Goal: Task Accomplishment & Management: Complete application form

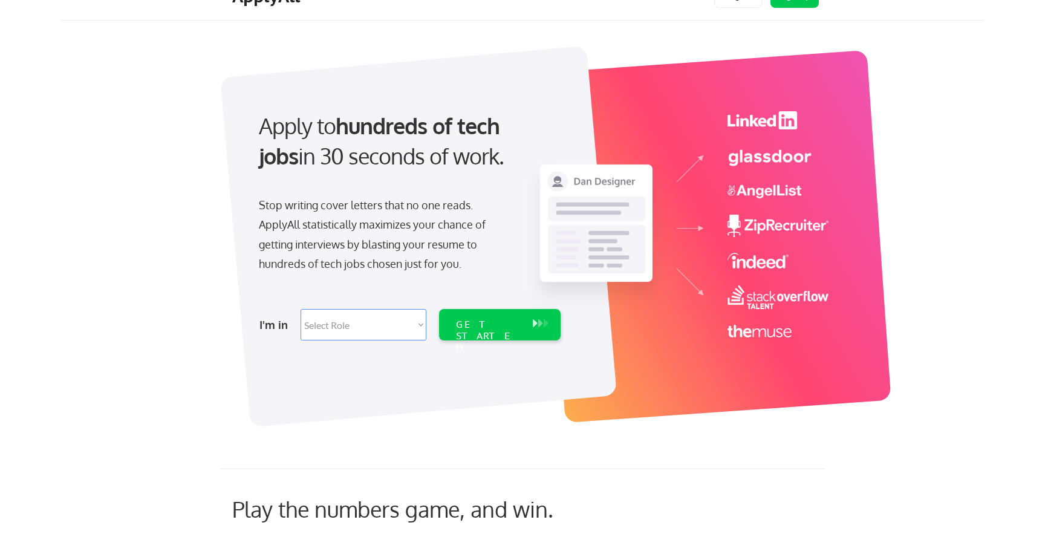
scroll to position [33, 0]
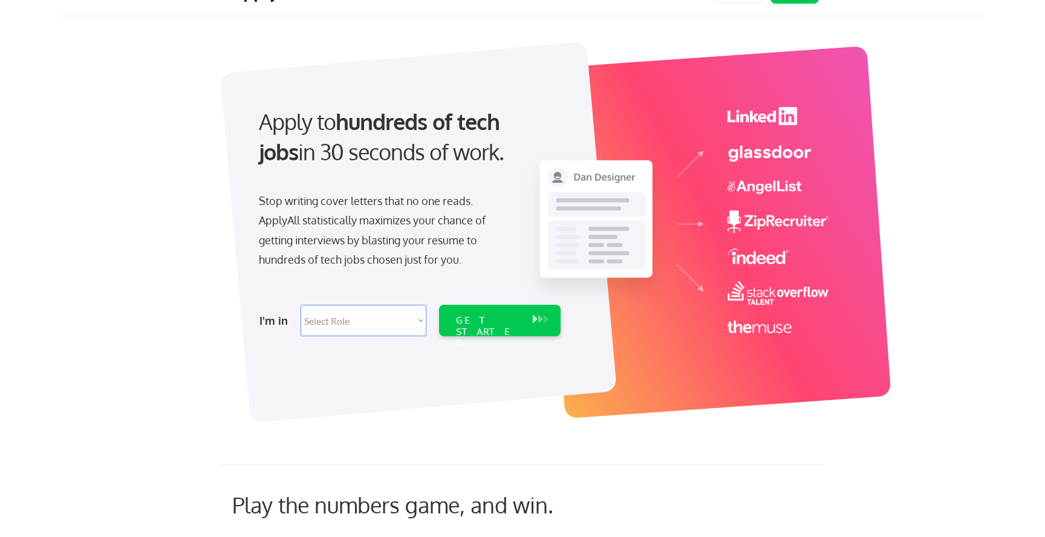
click at [348, 315] on select "Select Role Software Engineering Product Management Customer Success Sales UI/U…" at bounding box center [364, 320] width 126 height 31
select select ""design""
click at [301, 305] on select "Select Role Software Engineering Product Management Customer Success Sales UI/U…" at bounding box center [364, 320] width 126 height 31
select select ""design""
click at [480, 325] on div "GET STARTED" at bounding box center [488, 331] width 65 height 35
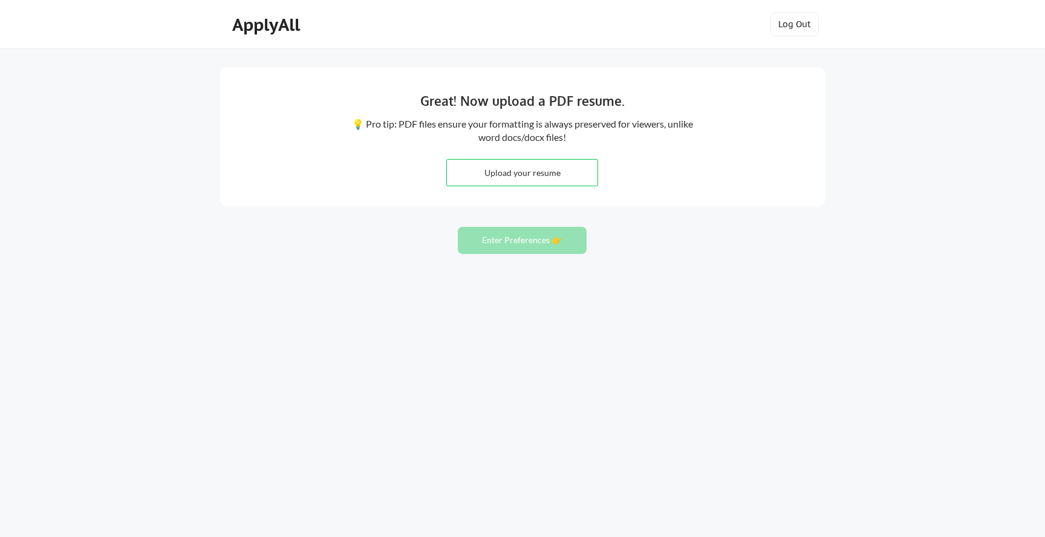
click at [534, 173] on input "file" at bounding box center [522, 173] width 151 height 26
type input "C:\fakepath\OReilly-Resume-Sep2025.pdf"
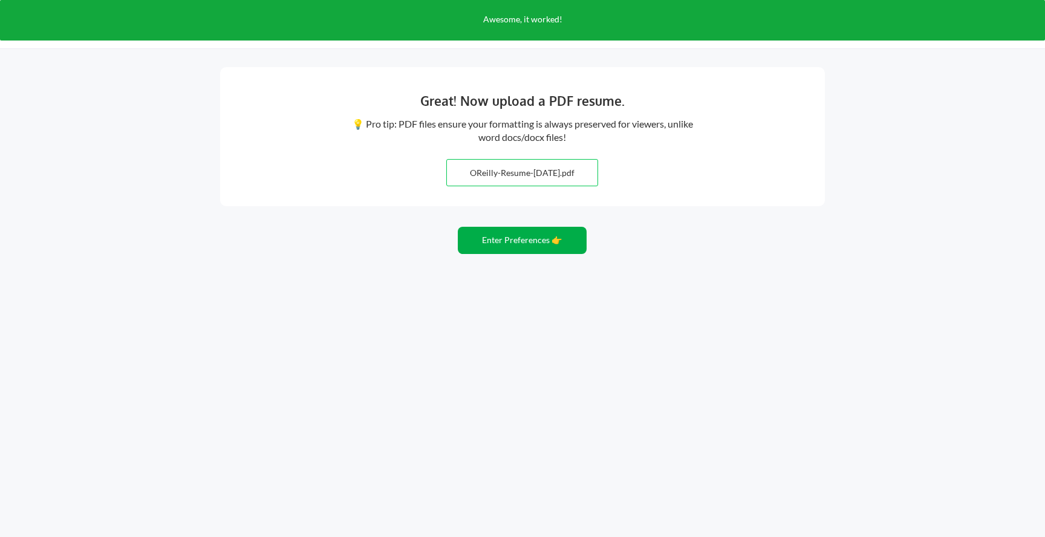
click at [499, 245] on button "Enter Preferences 👉" at bounding box center [522, 240] width 129 height 27
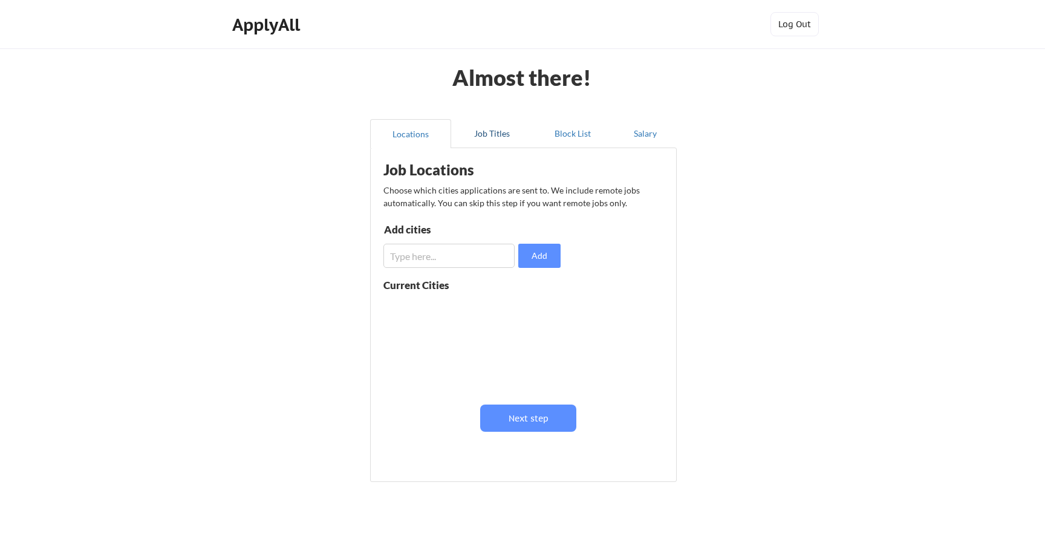
click at [484, 137] on button "Job Titles" at bounding box center [491, 133] width 81 height 29
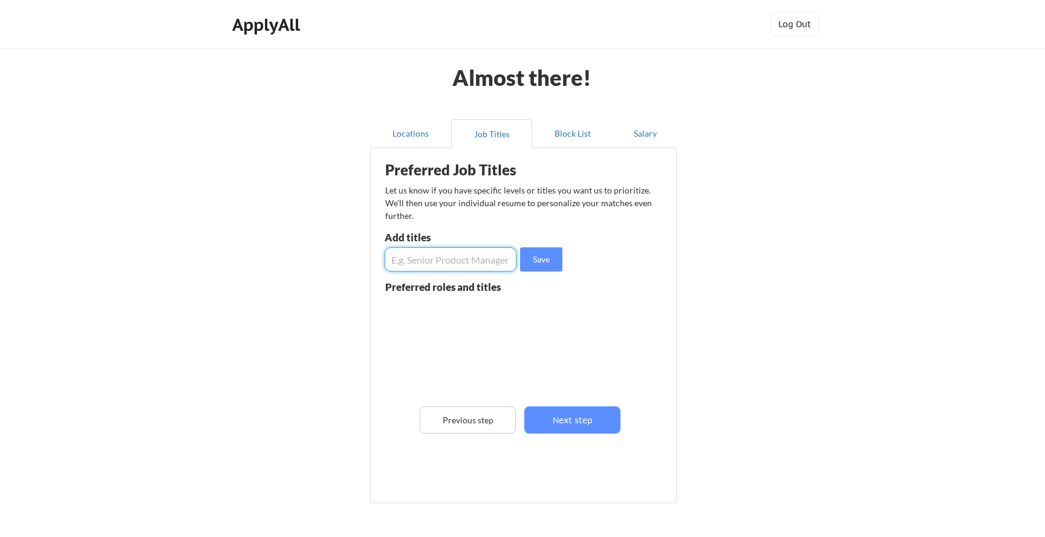
click at [438, 261] on input "input" at bounding box center [451, 259] width 132 height 24
type input "Content Designer"
click at [542, 264] on button "Save" at bounding box center [541, 259] width 42 height 24
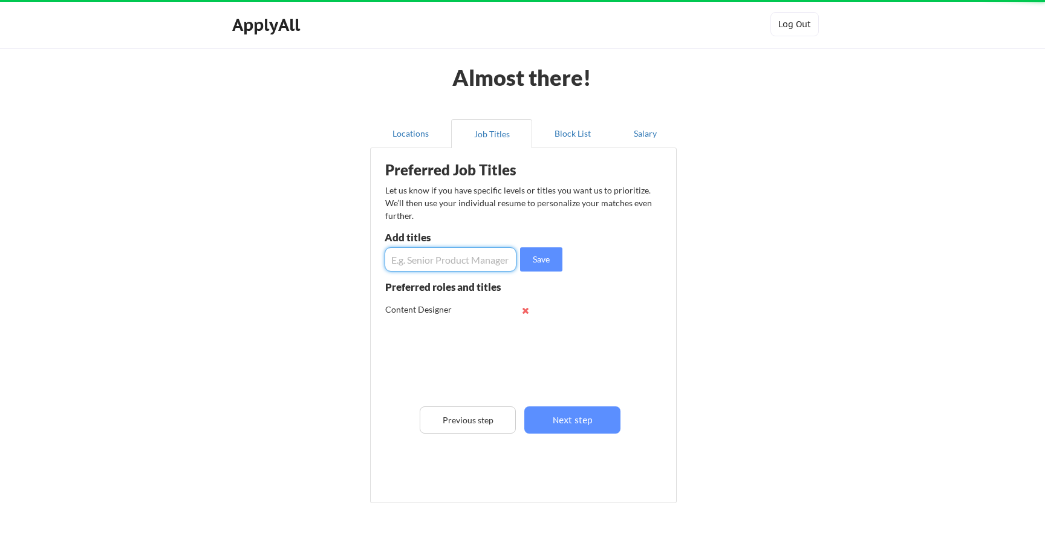
click at [450, 254] on input "input" at bounding box center [451, 259] width 132 height 24
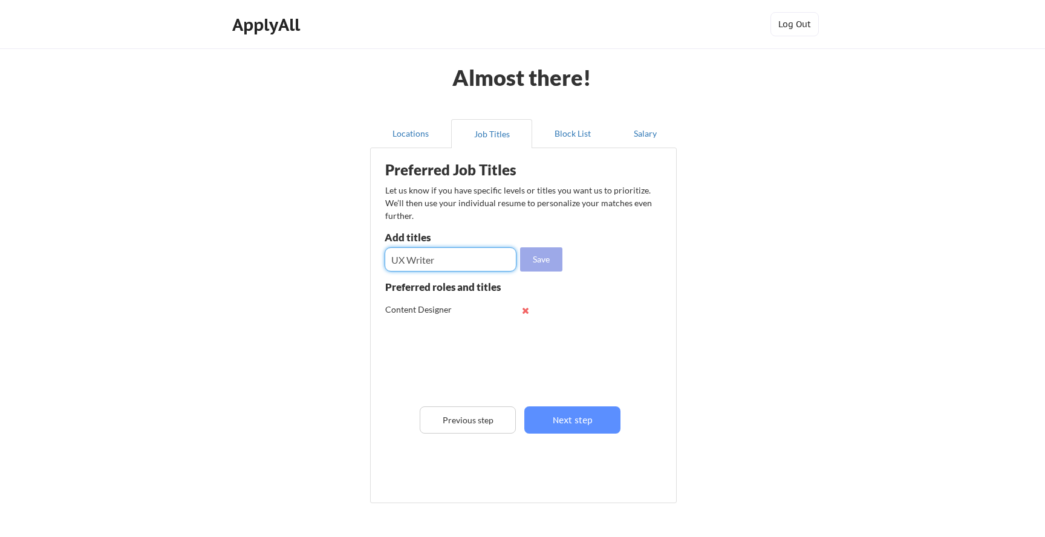
type input "UX Writer"
click at [541, 262] on button "Save" at bounding box center [541, 259] width 42 height 24
click at [457, 262] on input "input" at bounding box center [451, 259] width 132 height 24
type input "Senior Content Designer"
click at [530, 260] on button "Save" at bounding box center [541, 259] width 42 height 24
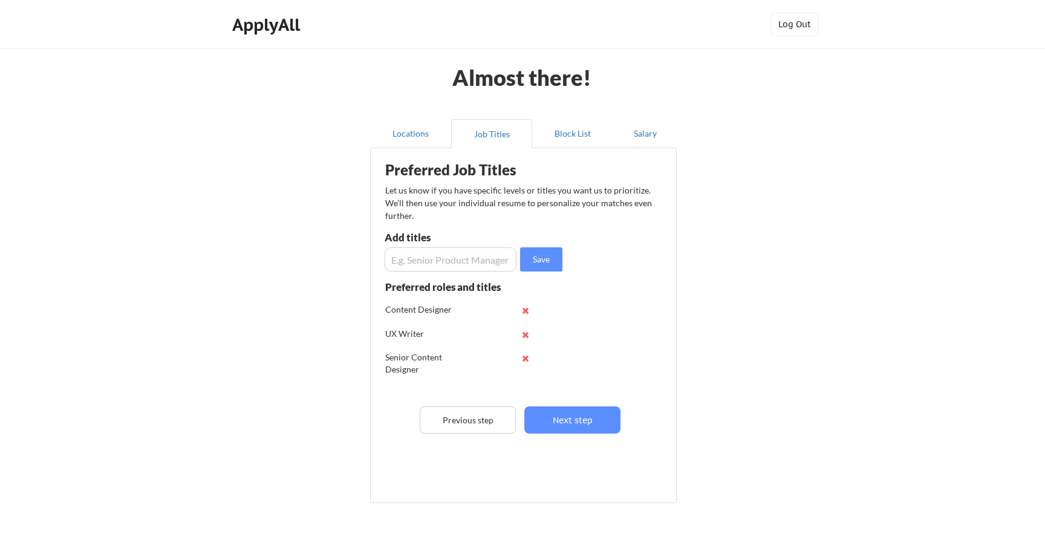
click at [484, 257] on input "input" at bounding box center [451, 259] width 132 height 24
type input "Senior UX Writer"
click at [574, 255] on div "Preferred Job Titles Let us know if you have specific levels or titles you want…" at bounding box center [526, 322] width 298 height 337
click at [569, 255] on div "Preferred Job Titles Let us know if you have specific levels or titles you want…" at bounding box center [526, 322] width 298 height 337
click at [536, 260] on button "Save" at bounding box center [541, 259] width 42 height 24
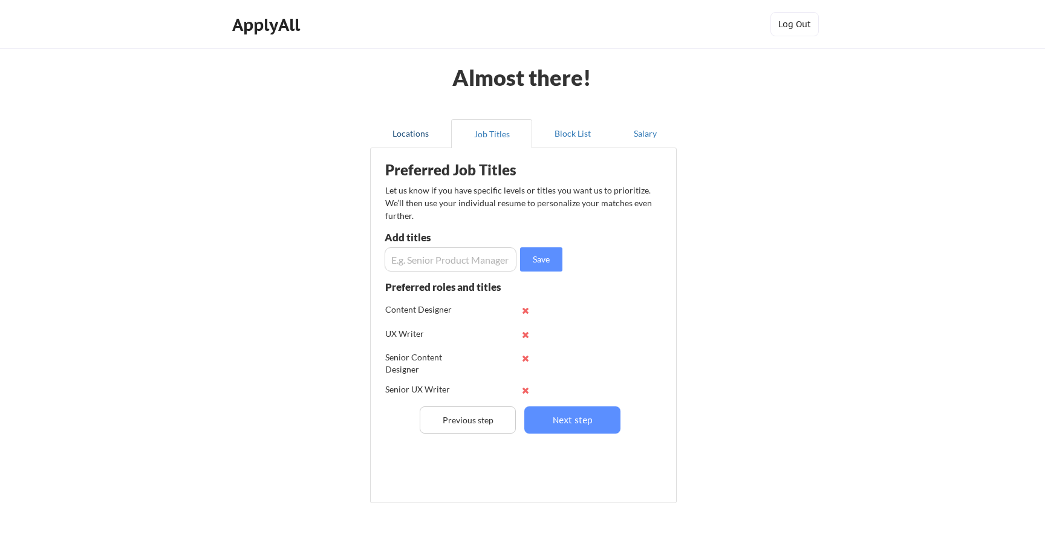
click at [403, 136] on button "Locations" at bounding box center [410, 133] width 81 height 29
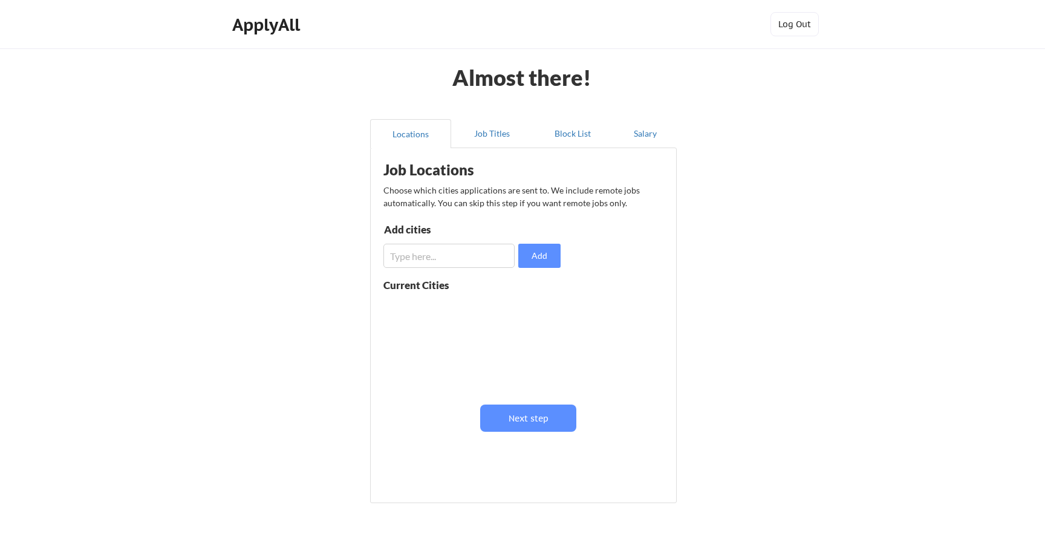
click at [418, 260] on input "input" at bounding box center [448, 256] width 131 height 24
type input "[GEOGRAPHIC_DATA], [GEOGRAPHIC_DATA]"
click at [537, 259] on button "Add" at bounding box center [539, 256] width 42 height 24
click at [437, 257] on input "input" at bounding box center [448, 256] width 131 height 24
type input "R"
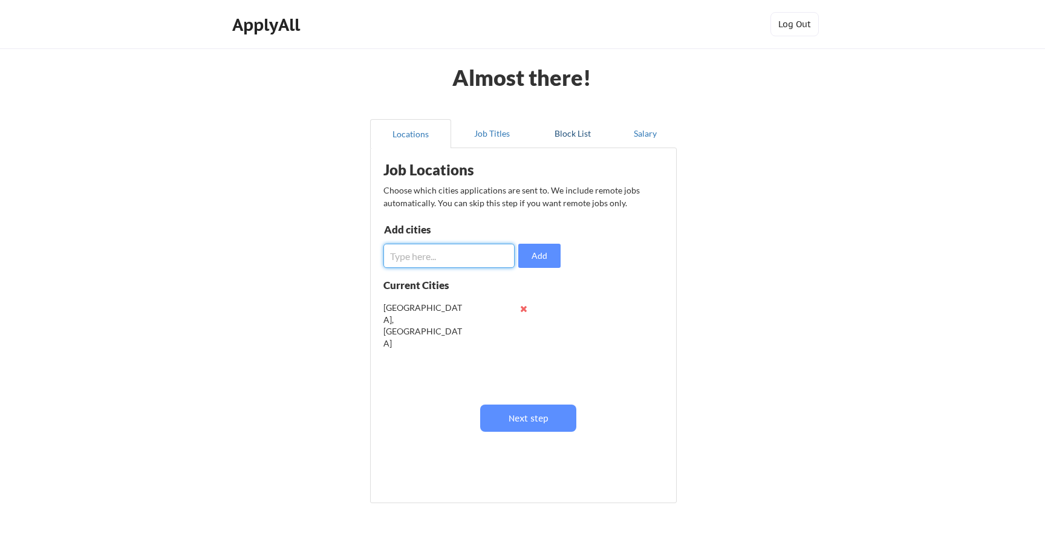
click at [575, 133] on button "Block List" at bounding box center [572, 133] width 81 height 29
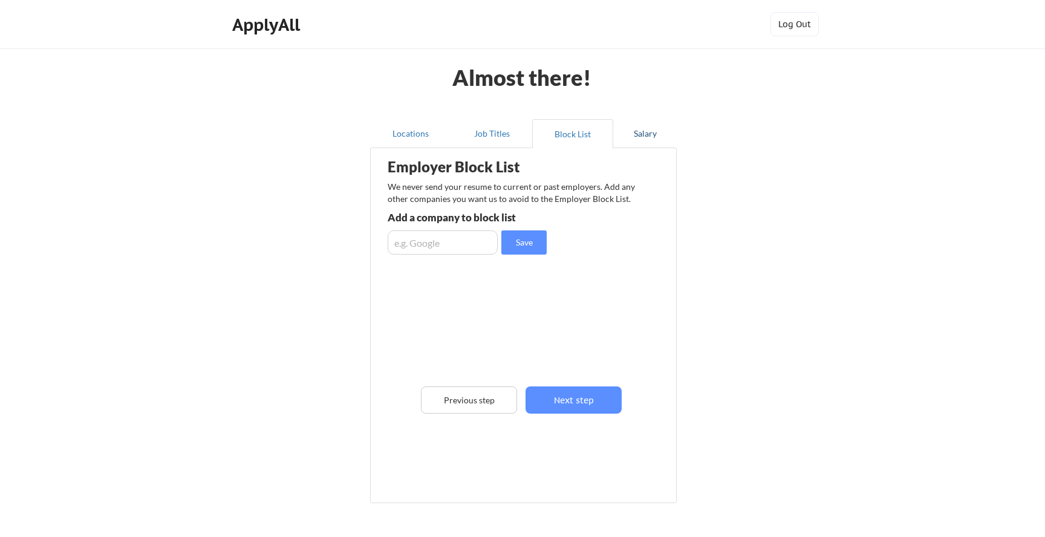
click at [634, 133] on button "Salary" at bounding box center [644, 133] width 63 height 29
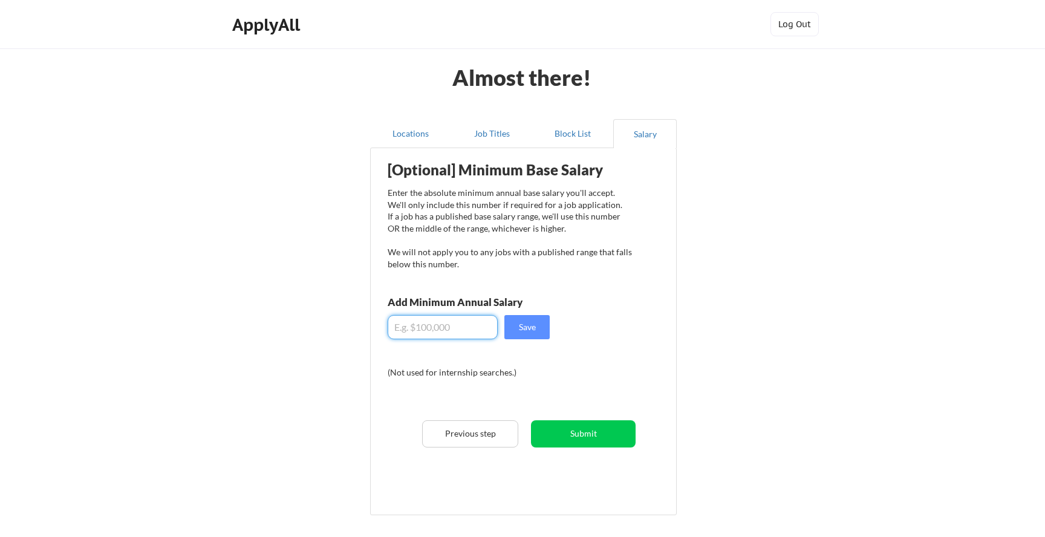
click at [435, 324] on input "input" at bounding box center [443, 327] width 110 height 24
type input "$0"
type input "$140,000"
click at [526, 326] on button "Save" at bounding box center [526, 327] width 45 height 24
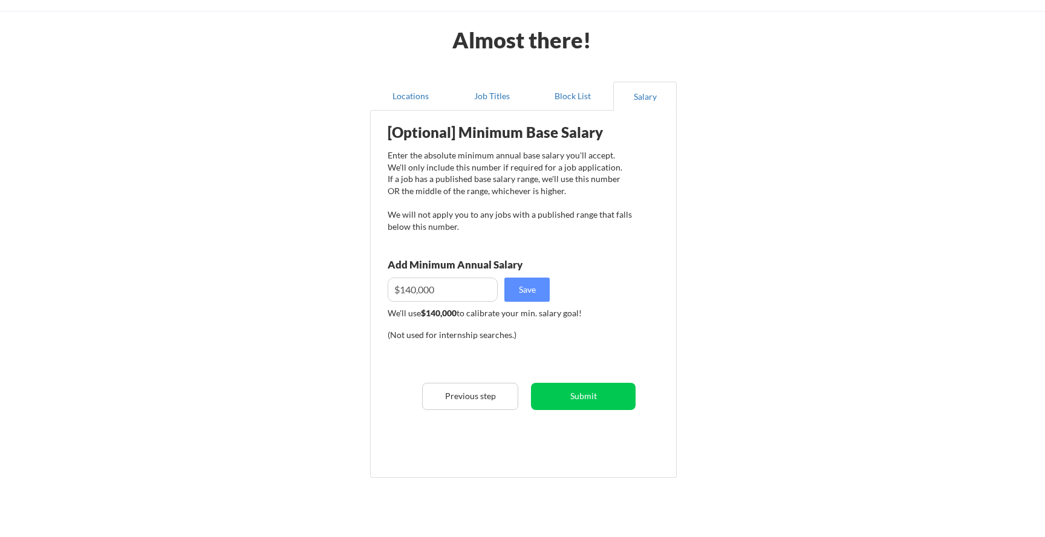
scroll to position [89, 0]
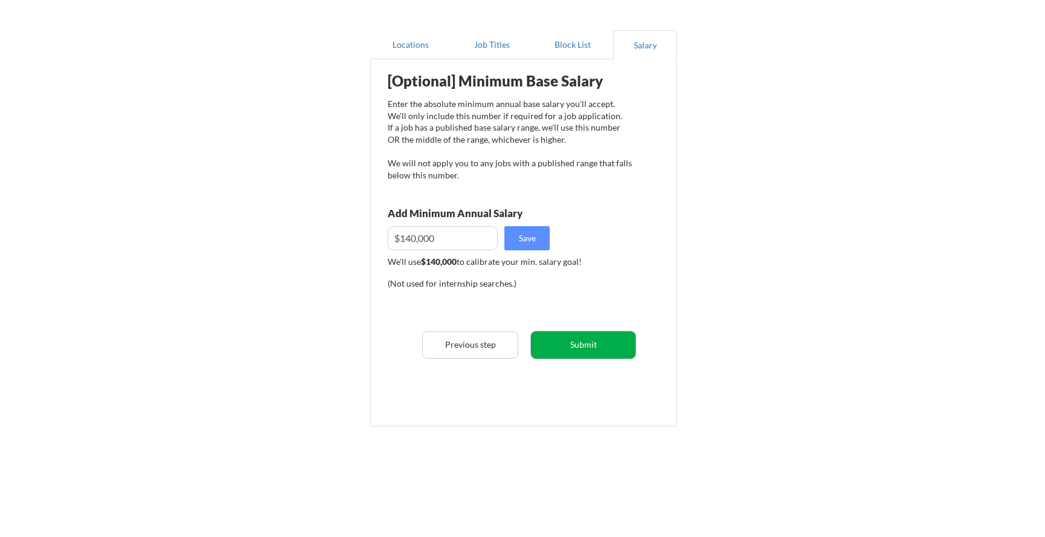
click at [573, 349] on button "Submit" at bounding box center [583, 344] width 105 height 27
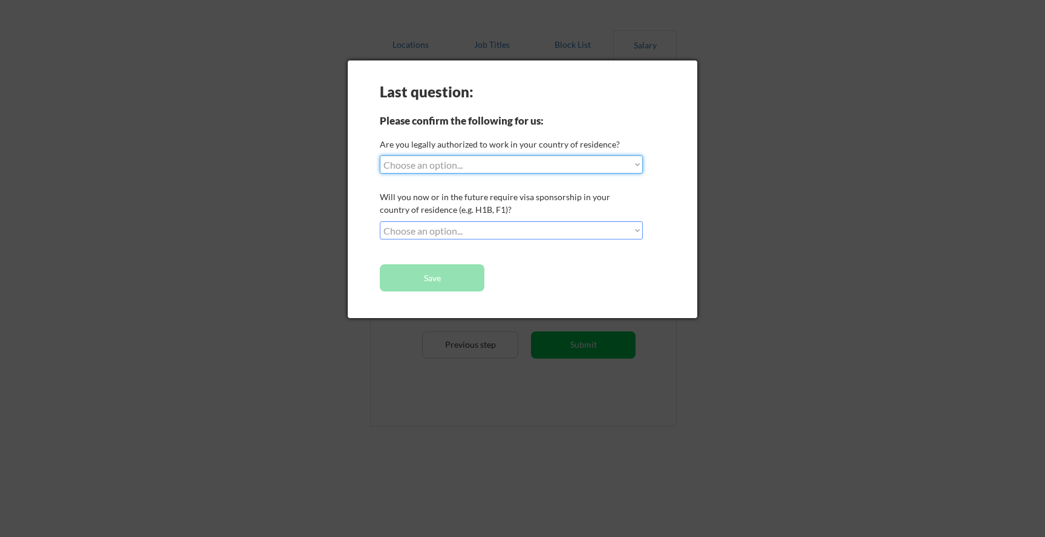
click at [515, 164] on select "Choose an option... Yes, I am a US Citizen Yes, I am a Canadian Citizen Yes, I …" at bounding box center [511, 164] width 263 height 18
select select ""yes__i_am_a_us_citizen""
click at [380, 155] on select "Choose an option... Yes, I am a US Citizen Yes, I am a Canadian Citizen Yes, I …" at bounding box center [511, 164] width 263 height 18
click at [453, 229] on select "Choose an option... No, I will not need sponsorship Yes, I will need sponsorship" at bounding box center [511, 230] width 263 height 18
select select ""no__i_will_not_need_sponsorship""
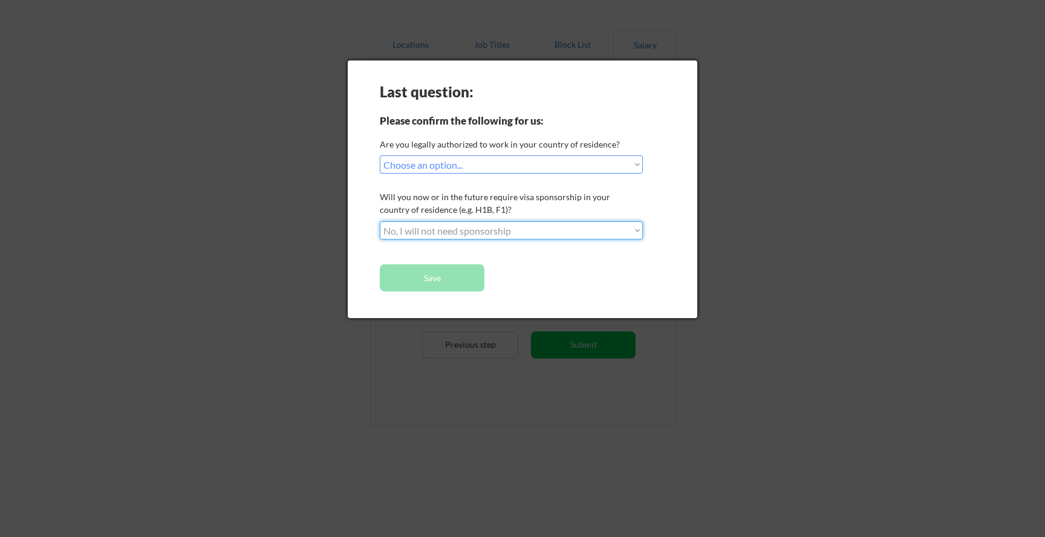
click at [380, 221] on select "Choose an option... No, I will not need sponsorship Yes, I will need sponsorship" at bounding box center [511, 230] width 263 height 18
click at [434, 280] on button "Save" at bounding box center [432, 277] width 105 height 27
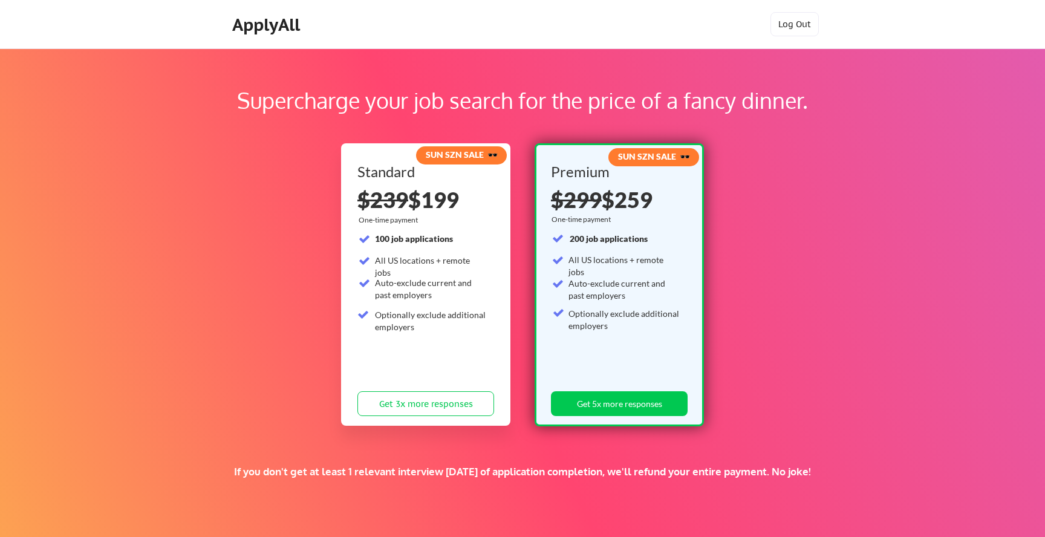
click at [275, 26] on div "ApplyAll" at bounding box center [267, 25] width 71 height 21
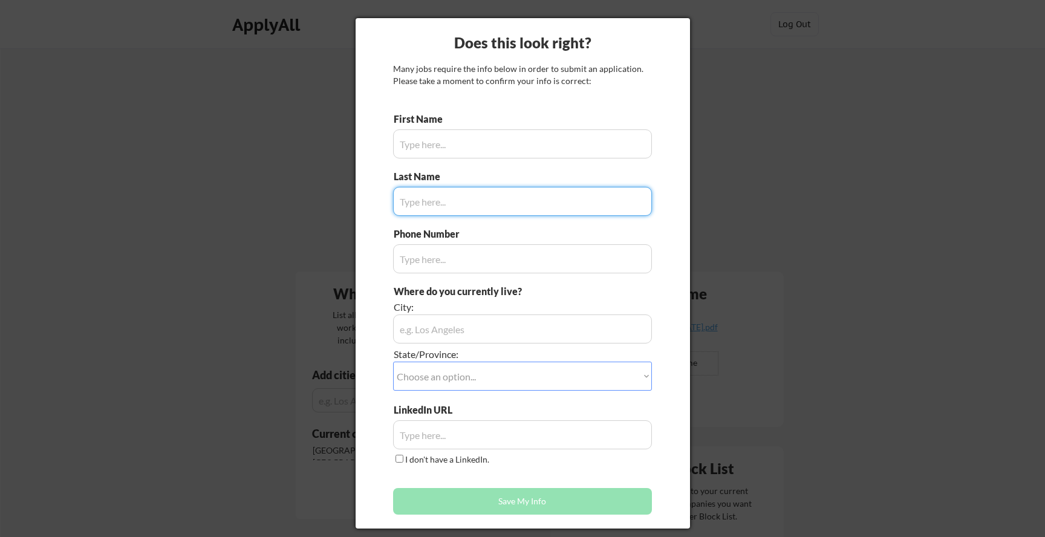
click at [473, 148] on input "input" at bounding box center [522, 143] width 259 height 29
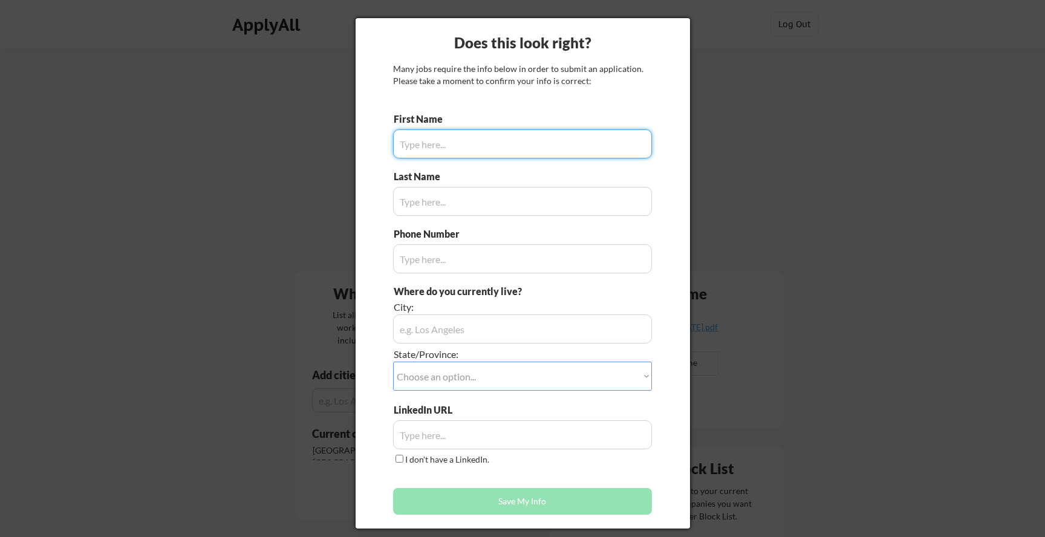
click at [473, 148] on input "input" at bounding box center [522, 143] width 259 height 29
type input "[PERSON_NAME]"
click at [440, 204] on input "input" at bounding box center [522, 201] width 259 height 29
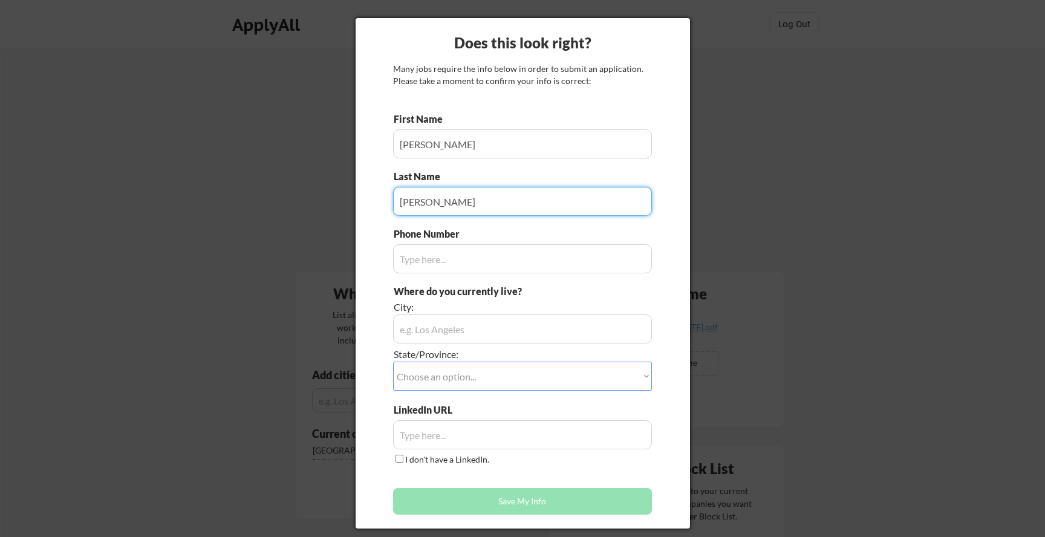
type input "[PERSON_NAME]"
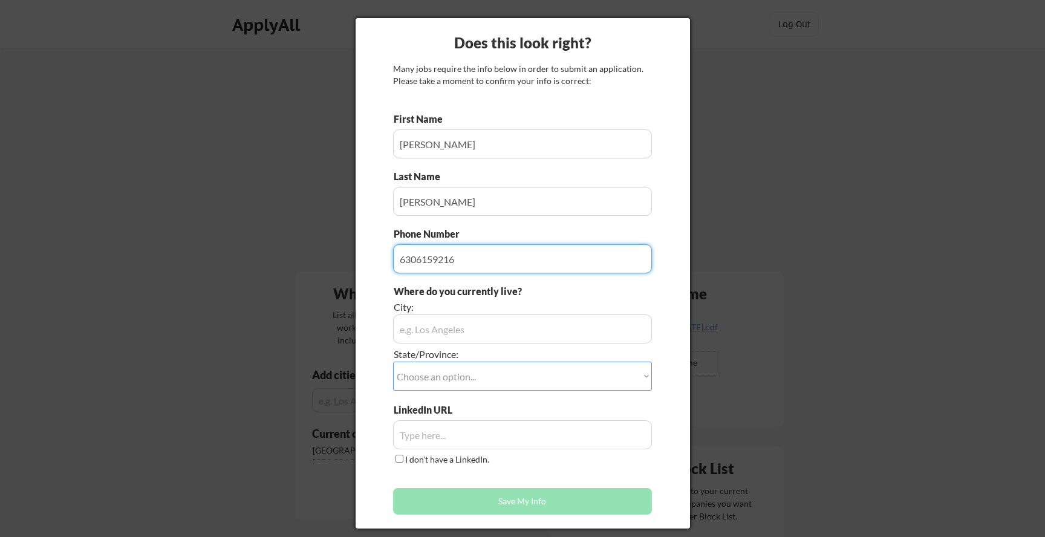
type input "6306159216"
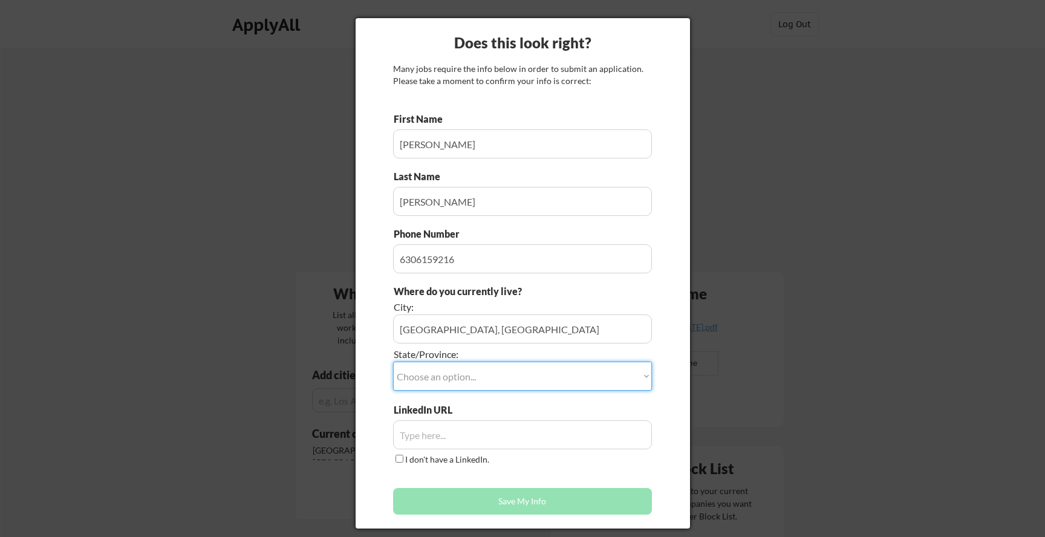
click at [480, 331] on input "input" at bounding box center [522, 328] width 259 height 29
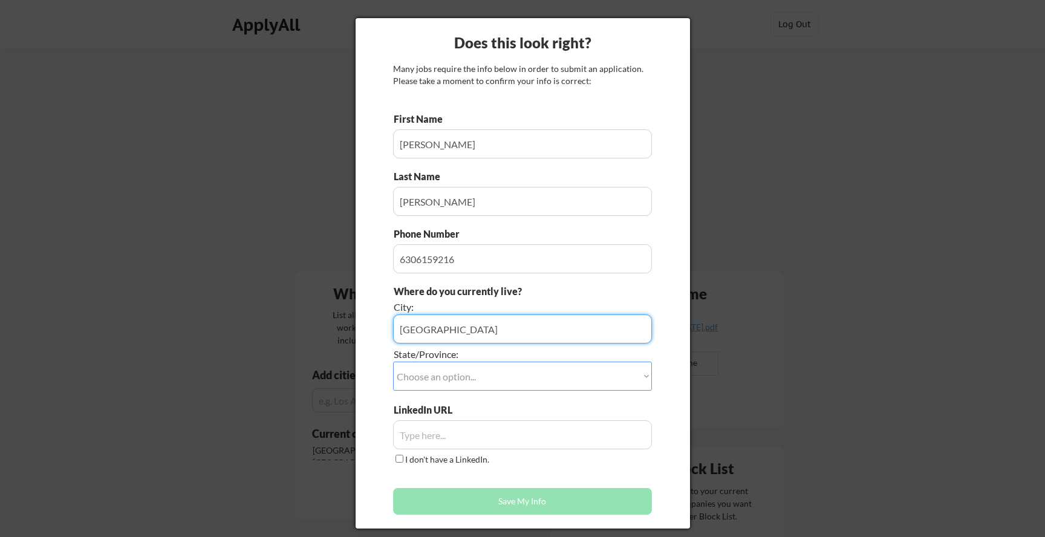
type input "[GEOGRAPHIC_DATA]"
click at [463, 355] on div "State/Province:" at bounding box center [489, 354] width 190 height 13
click at [458, 377] on select "Choose an option... Other/Not Applicable [US_STATE] [US_STATE] [GEOGRAPHIC_DATA…" at bounding box center [522, 376] width 259 height 29
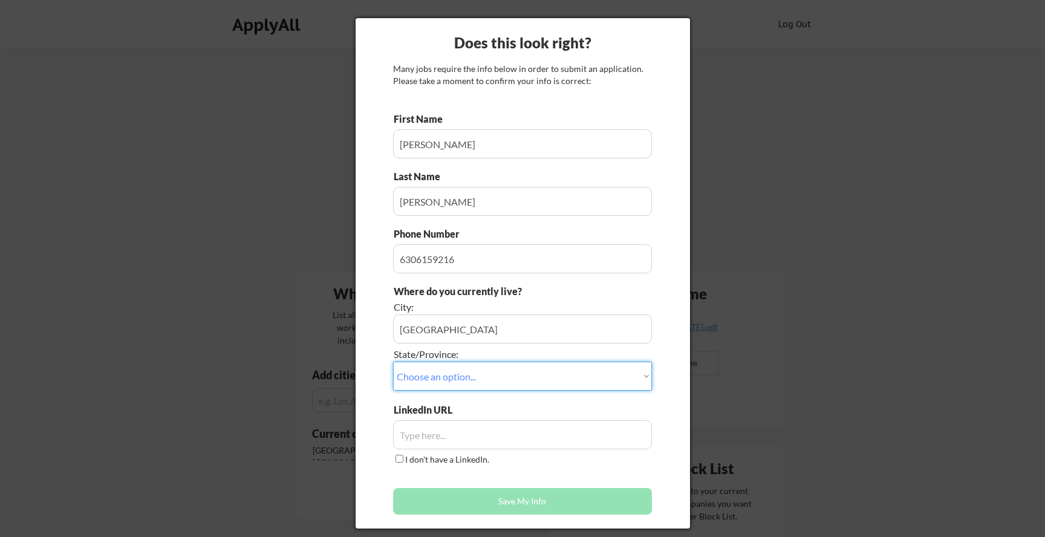
select select ""[US_STATE]""
click at [393, 362] on select "Choose an option... Other/Not Applicable [US_STATE] [US_STATE] [GEOGRAPHIC_DATA…" at bounding box center [522, 376] width 259 height 29
click at [444, 432] on input "input" at bounding box center [522, 434] width 259 height 29
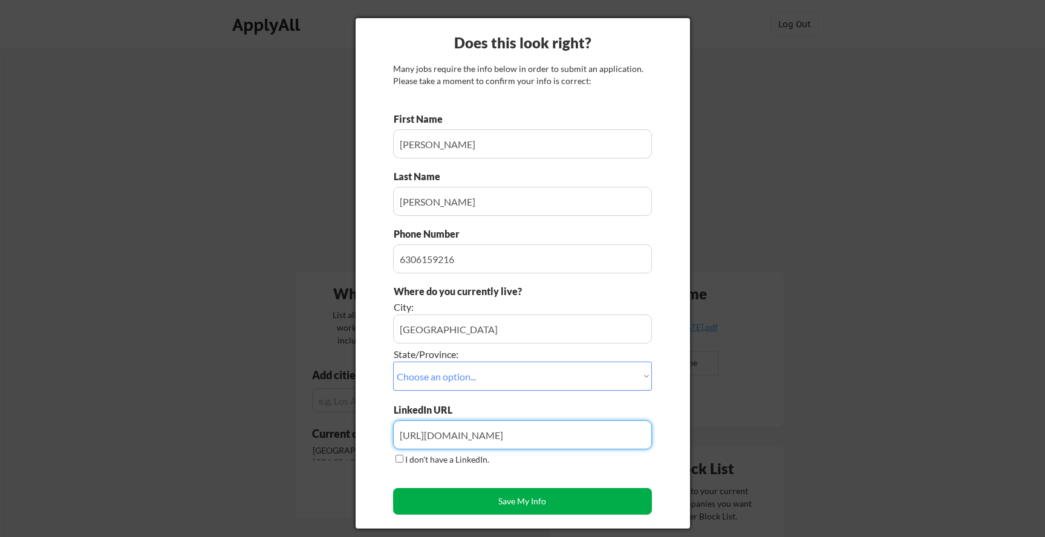
type input "[URL][DOMAIN_NAME]"
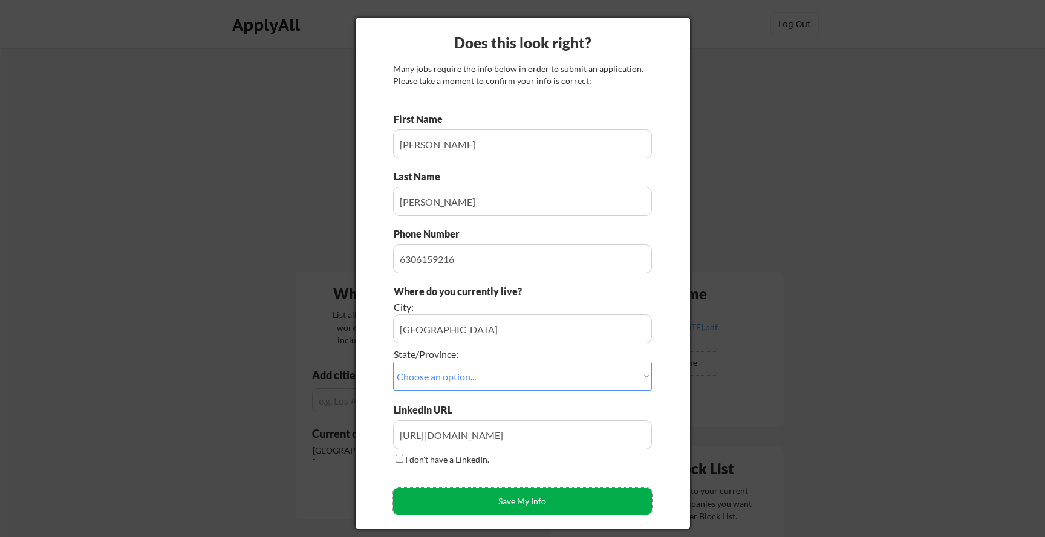
click at [490, 503] on button "Save My Info" at bounding box center [522, 501] width 259 height 27
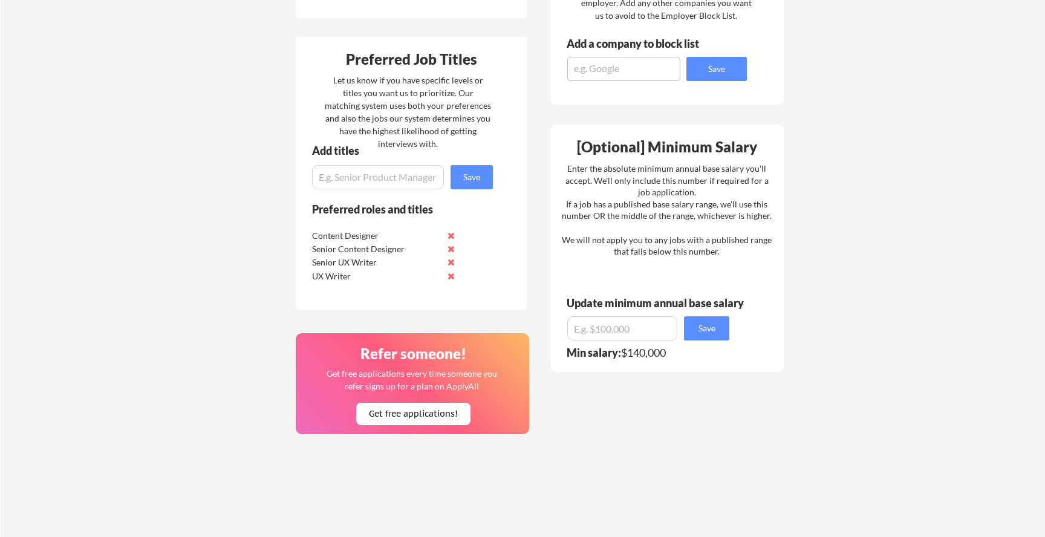
scroll to position [500, 0]
click at [621, 331] on input "input" at bounding box center [622, 329] width 110 height 24
type input "$140,000"
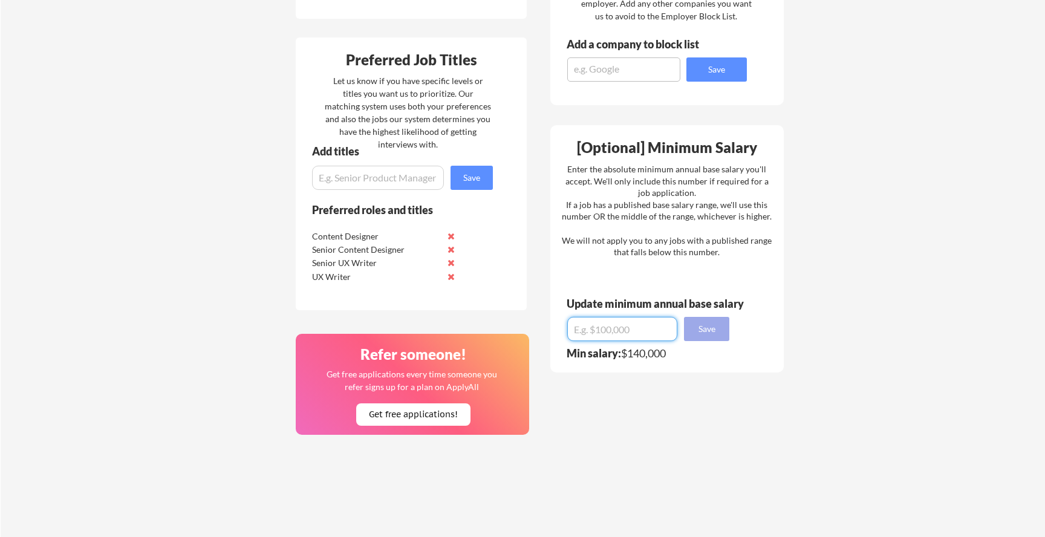
click at [693, 340] on button "Save" at bounding box center [706, 329] width 45 height 24
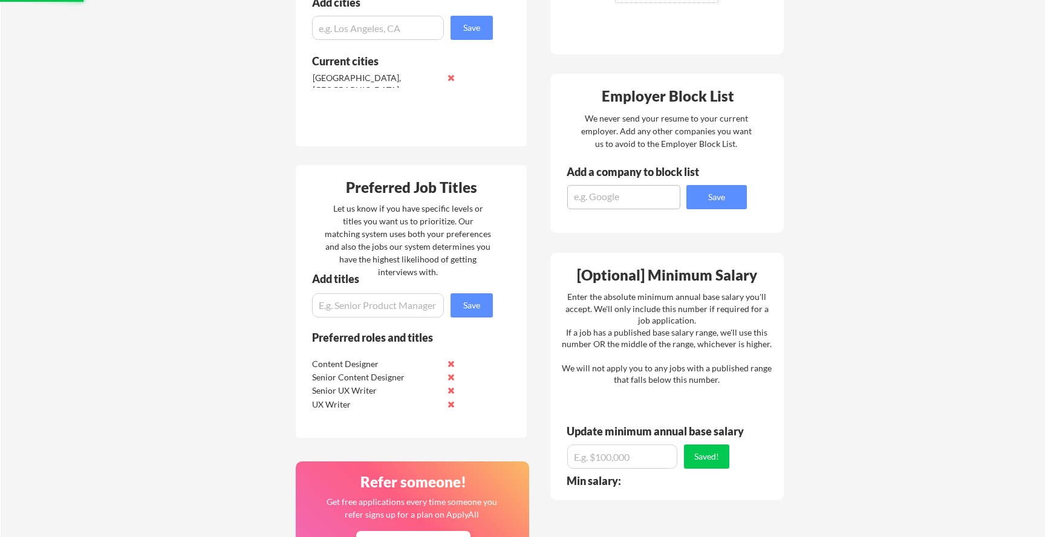
scroll to position [0, 0]
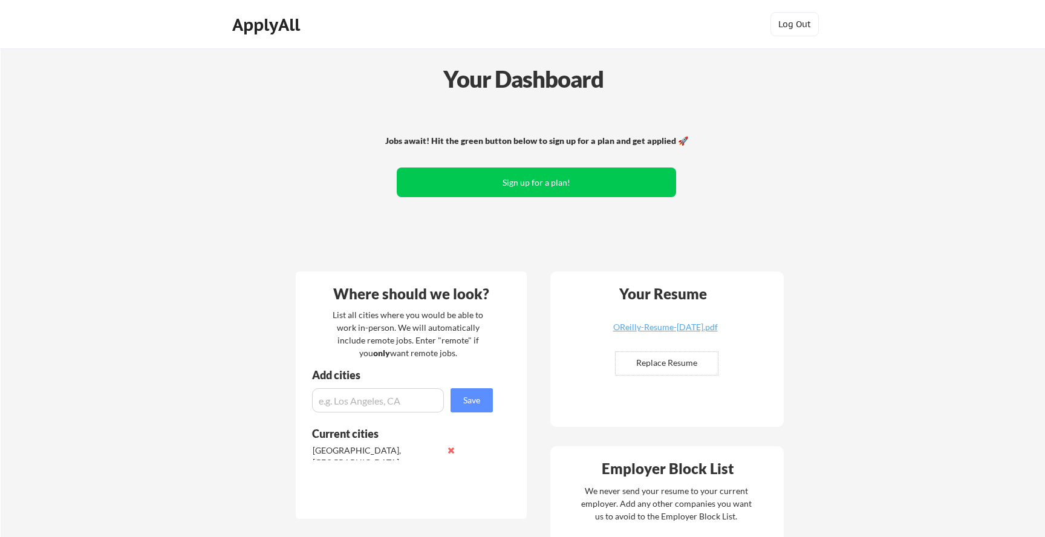
click at [644, 97] on div "Your Dashboard" at bounding box center [523, 80] width 1044 height 37
